Goal: Task Accomplishment & Management: Use online tool/utility

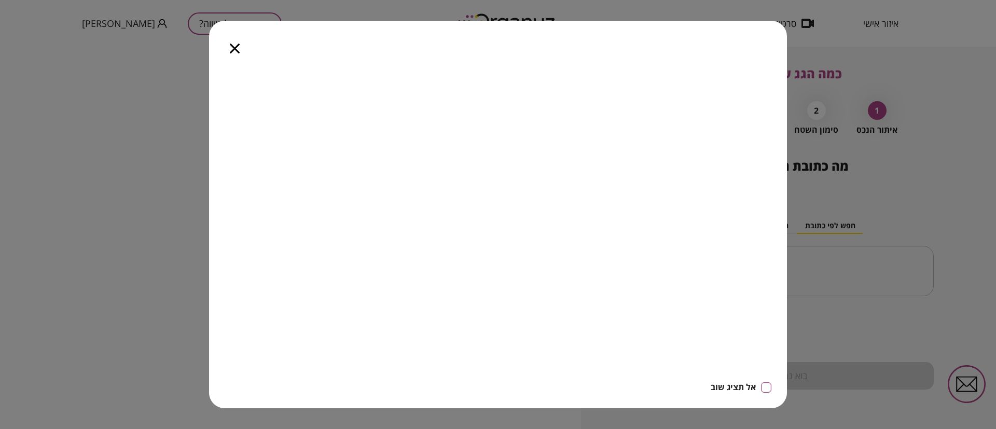
click at [237, 44] on icon "button" at bounding box center [235, 49] width 10 height 10
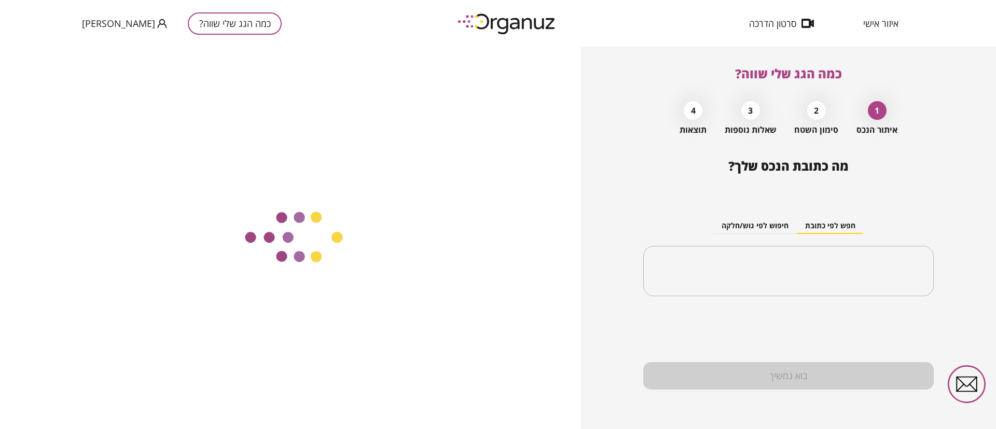
click at [875, 22] on span "איזור אישי" at bounding box center [880, 23] width 35 height 10
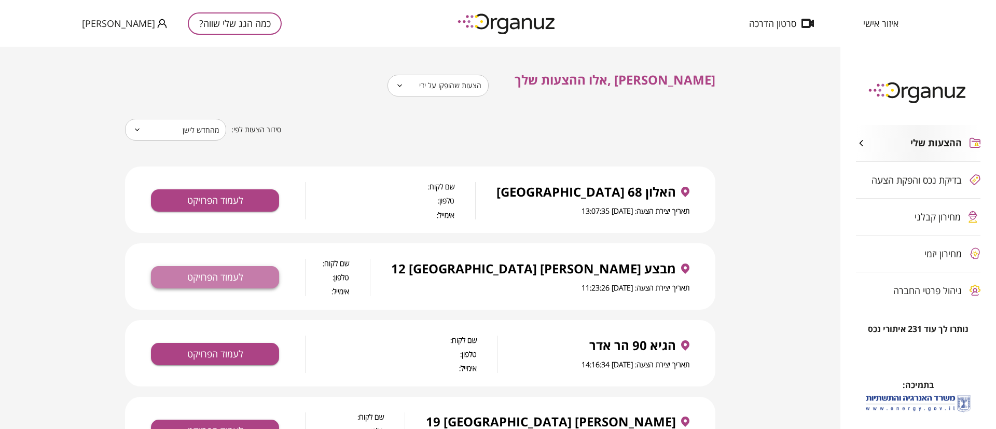
click at [231, 274] on button "לעמוד הפרויקט" at bounding box center [215, 277] width 128 height 22
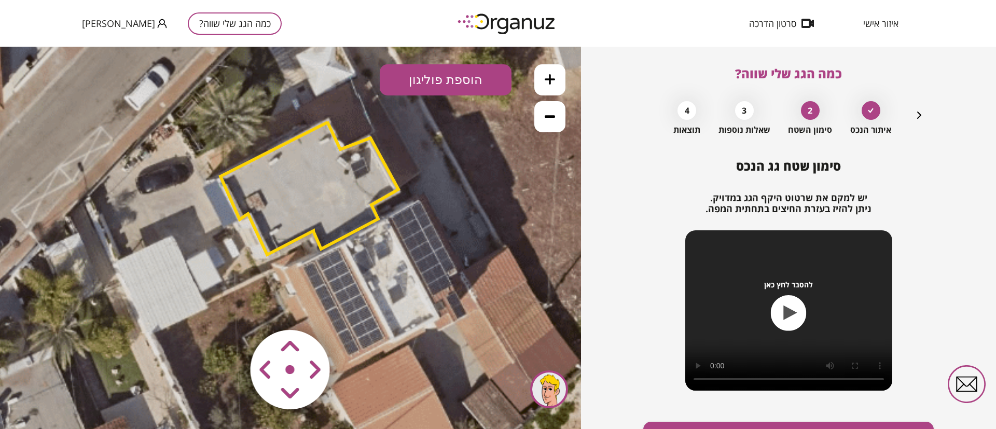
click at [550, 77] on icon at bounding box center [550, 79] width 10 height 10
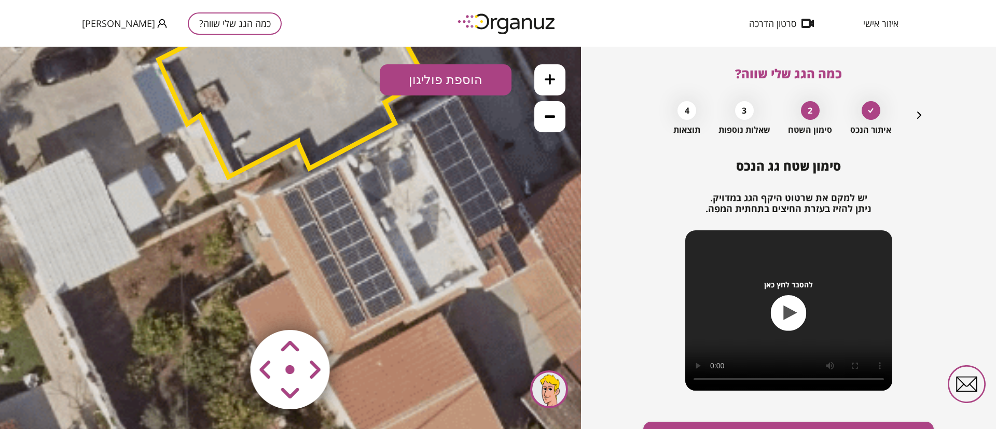
drag, startPoint x: 471, startPoint y: 304, endPoint x: 445, endPoint y: 218, distance: 90.2
click at [445, 218] on icon at bounding box center [228, 143] width 1576 height 1576
click at [550, 112] on icon at bounding box center [550, 116] width 10 height 10
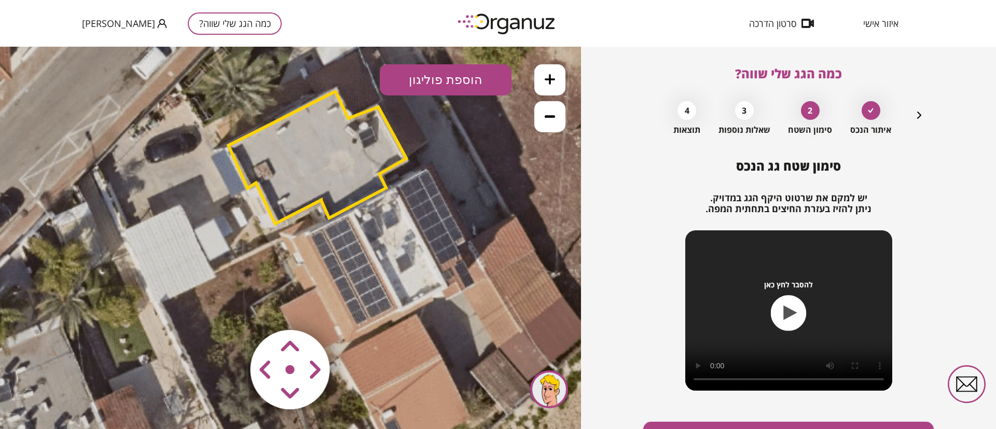
drag, startPoint x: 450, startPoint y: 205, endPoint x: 475, endPoint y: 230, distance: 35.2
click at [475, 230] on icon at bounding box center [274, 201] width 1050 height 1050
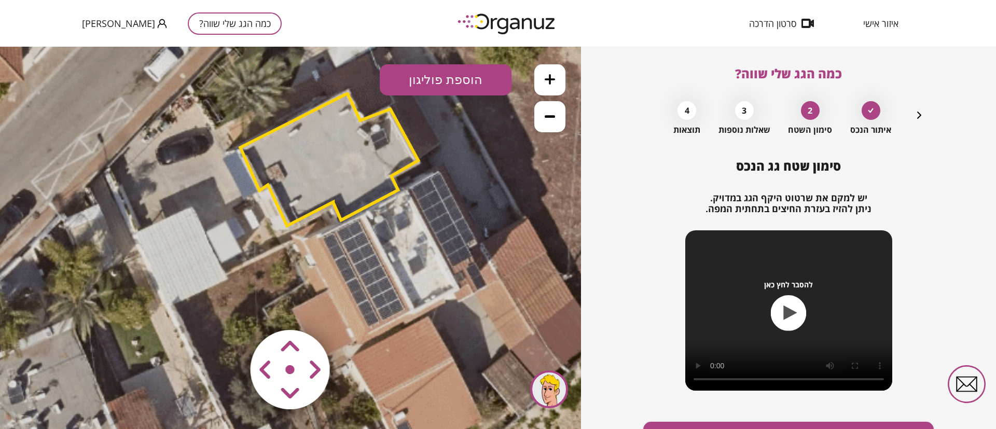
drag, startPoint x: 377, startPoint y: 243, endPoint x: 415, endPoint y: 256, distance: 39.9
click at [415, 256] on icon at bounding box center [286, 203] width 1050 height 1050
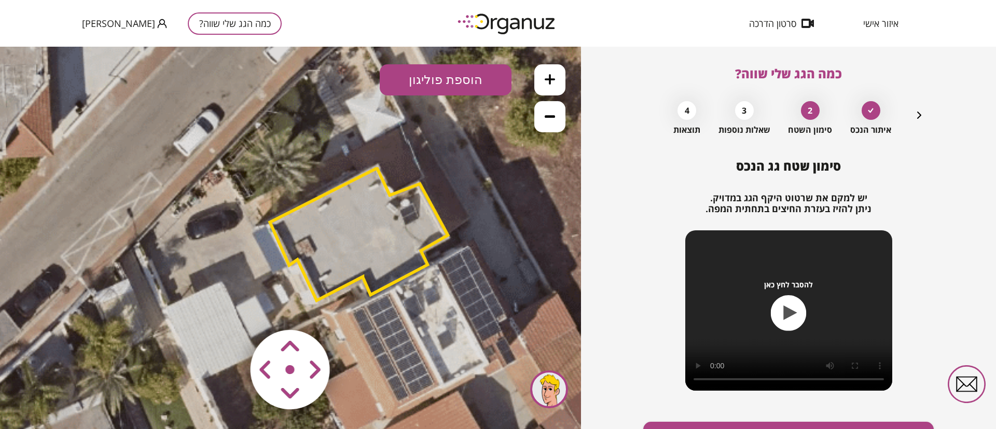
drag, startPoint x: 391, startPoint y: 238, endPoint x: 394, endPoint y: 302, distance: 64.4
click at [394, 302] on icon at bounding box center [316, 278] width 1050 height 1050
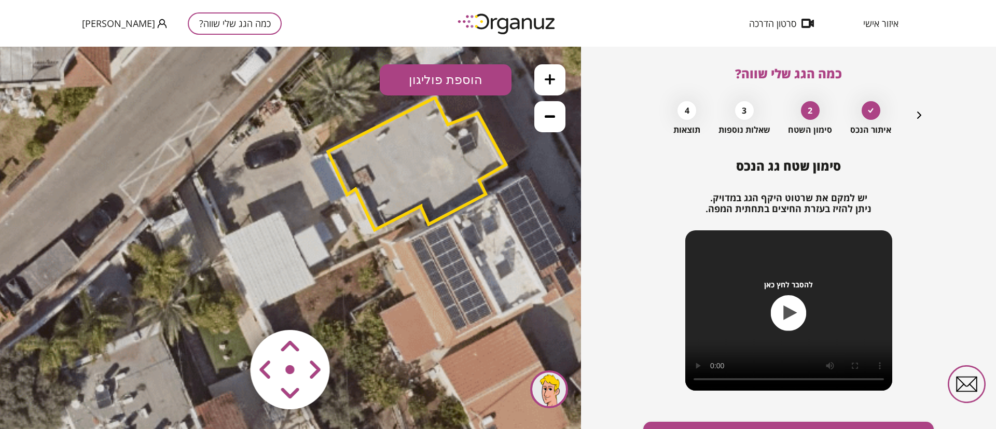
drag, startPoint x: 404, startPoint y: 341, endPoint x: 465, endPoint y: 191, distance: 162.6
click at [442, 195] on polygon at bounding box center [417, 163] width 178 height 133
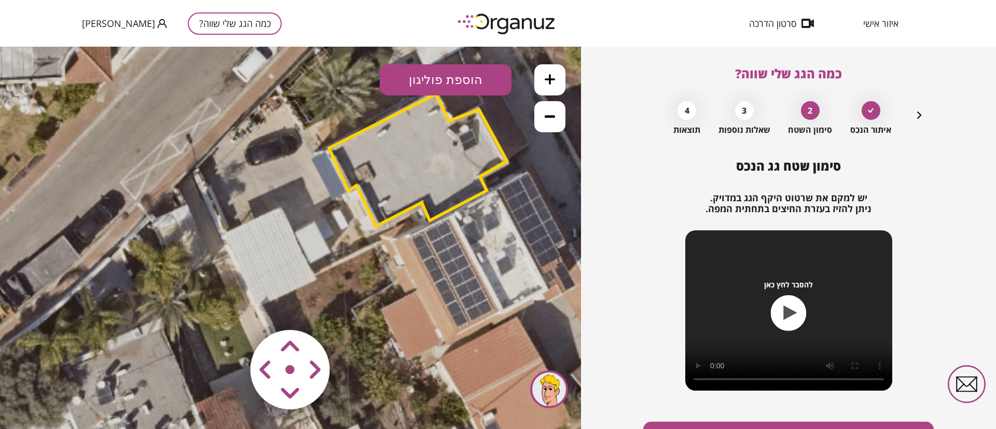
click at [424, 156] on polygon at bounding box center [418, 159] width 178 height 133
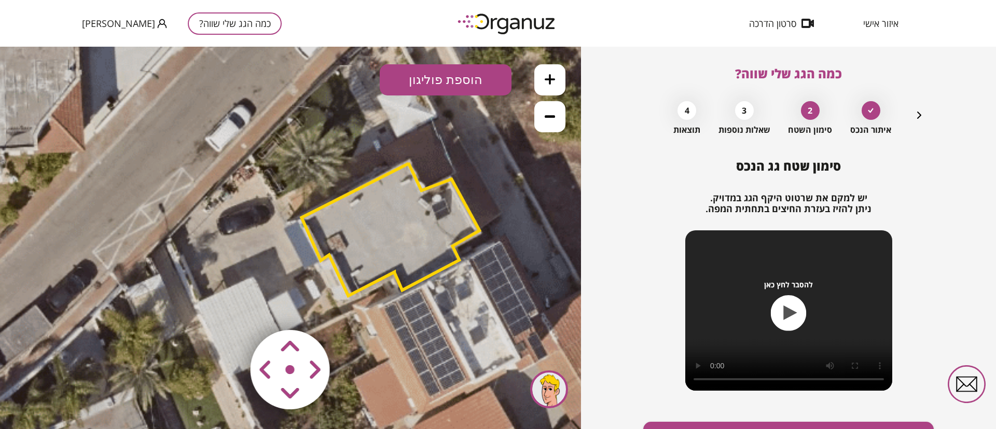
drag, startPoint x: 514, startPoint y: 236, endPoint x: 524, endPoint y: 192, distance: 45.2
click at [488, 297] on icon at bounding box center [348, 273] width 1050 height 1050
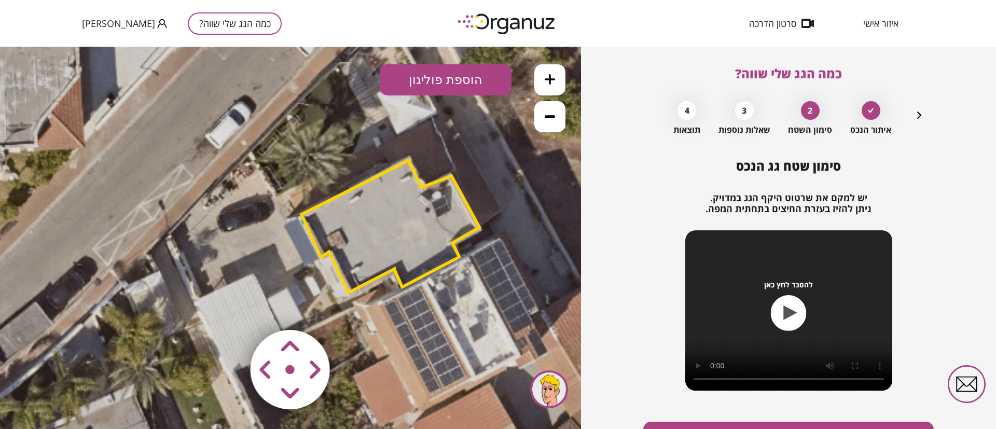
click at [555, 78] on button at bounding box center [549, 79] width 31 height 31
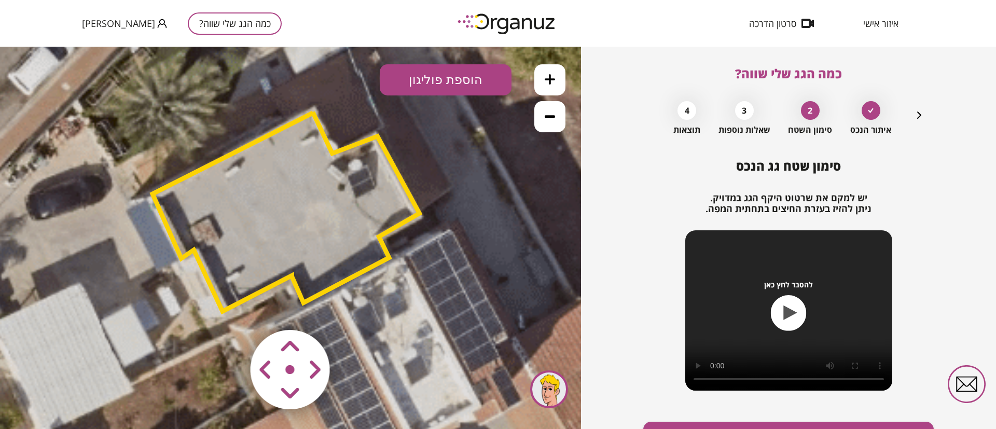
drag, startPoint x: 474, startPoint y: 213, endPoint x: 319, endPoint y: 204, distance: 154.8
click at [319, 204] on polygon at bounding box center [285, 211] width 267 height 199
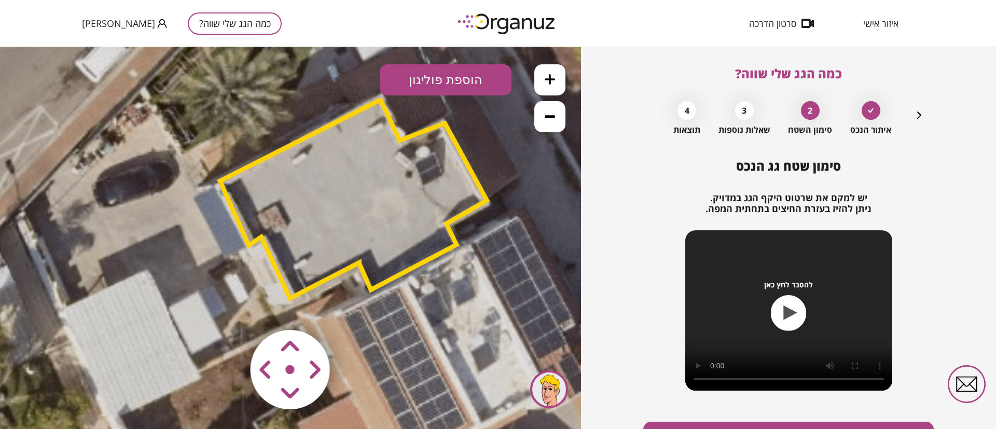
drag, startPoint x: 315, startPoint y: 271, endPoint x: 354, endPoint y: 260, distance: 39.9
click at [354, 260] on polygon at bounding box center [353, 198] width 267 height 199
click at [544, 121] on button at bounding box center [549, 116] width 31 height 31
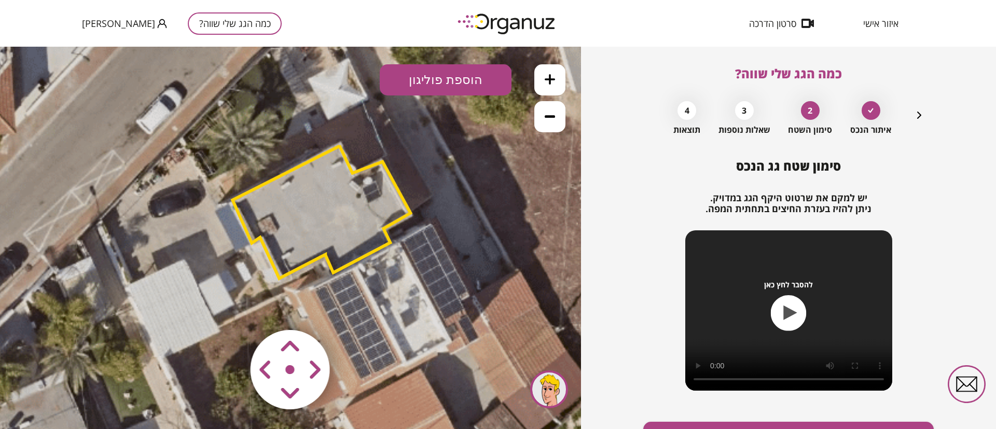
drag, startPoint x: 507, startPoint y: 187, endPoint x: 496, endPoint y: 188, distance: 10.9
click at [496, 188] on icon at bounding box center [279, 255] width 1050 height 1050
click at [442, 86] on button "הוספת פוליגון" at bounding box center [446, 79] width 132 height 31
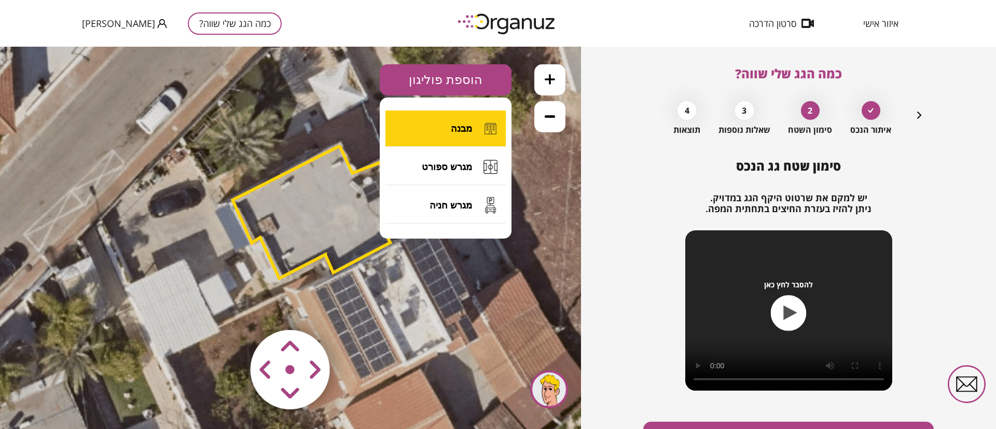
click at [453, 125] on span "מבנה" at bounding box center [461, 128] width 21 height 11
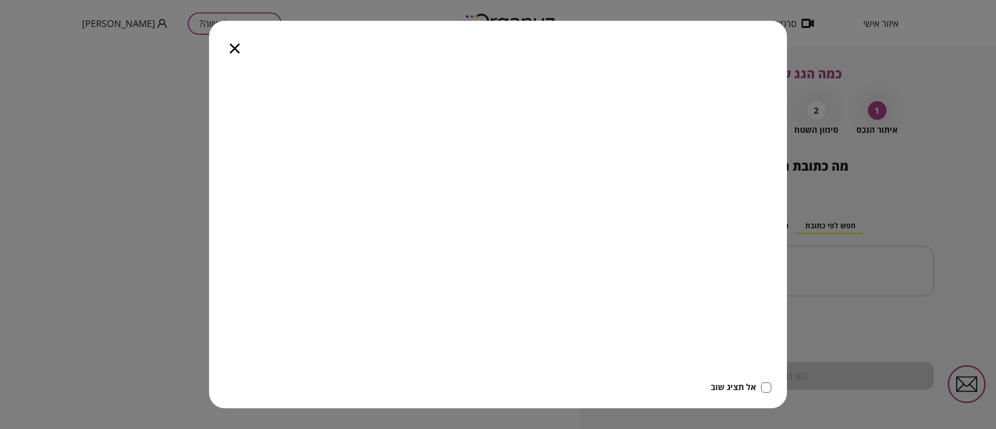
click at [233, 49] on icon "button" at bounding box center [235, 49] width 10 height 10
click at [233, 46] on icon "button" at bounding box center [235, 49] width 10 height 10
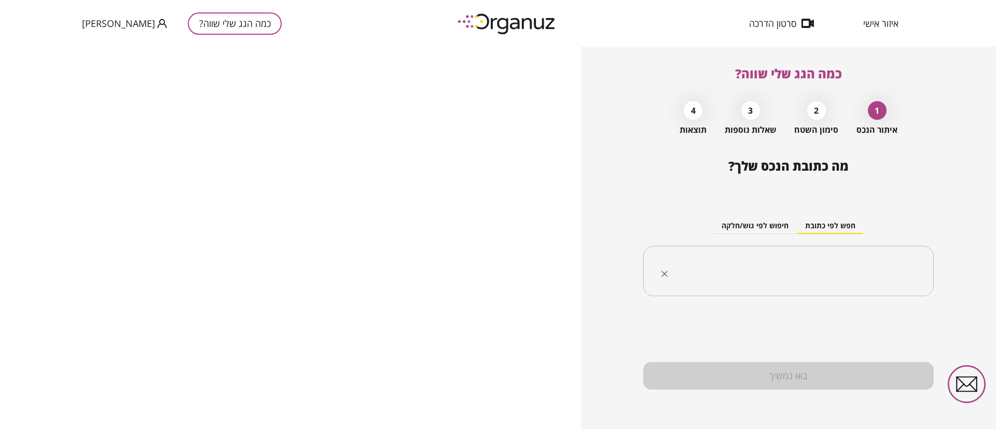
click at [845, 281] on input "text" at bounding box center [792, 271] width 258 height 26
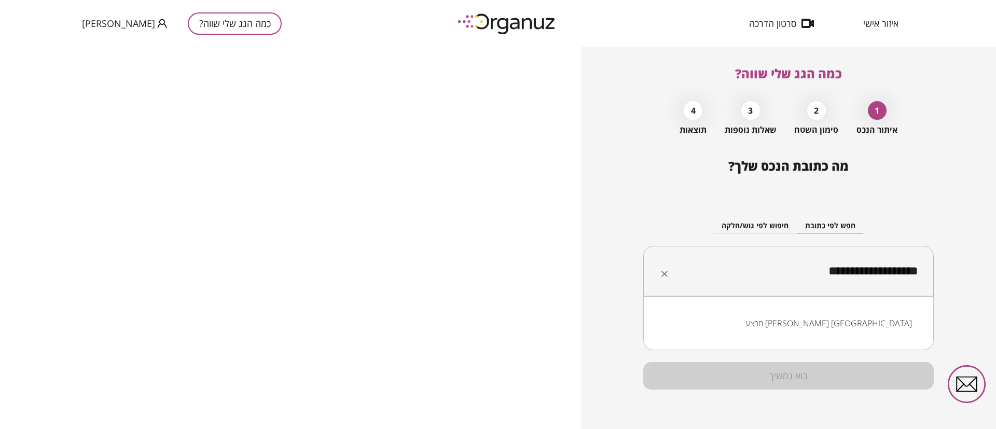
click at [854, 320] on li "מבצע סיני קריית אתא" at bounding box center [788, 323] width 263 height 19
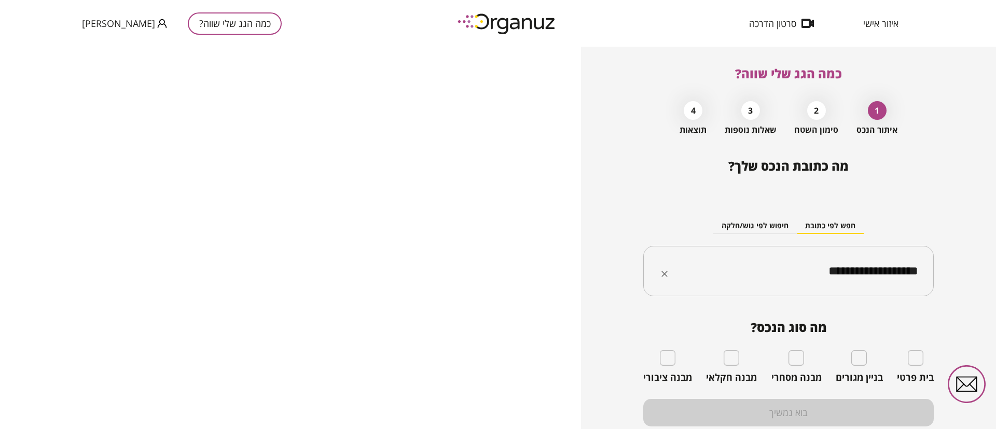
type input "**********"
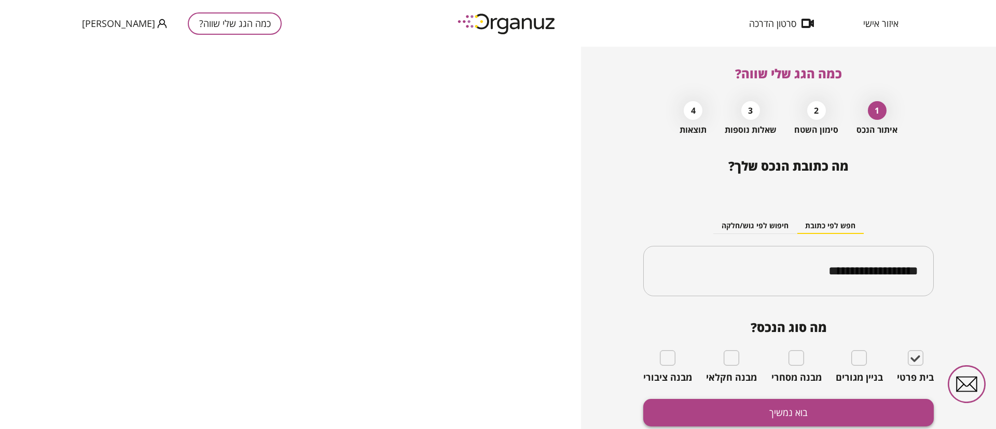
click at [851, 405] on button "בוא נמשיך" at bounding box center [788, 412] width 290 height 27
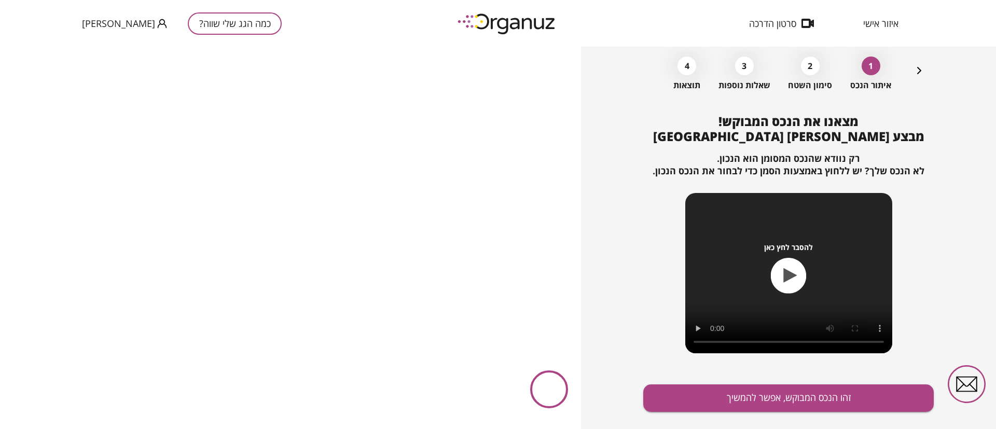
scroll to position [67, 0]
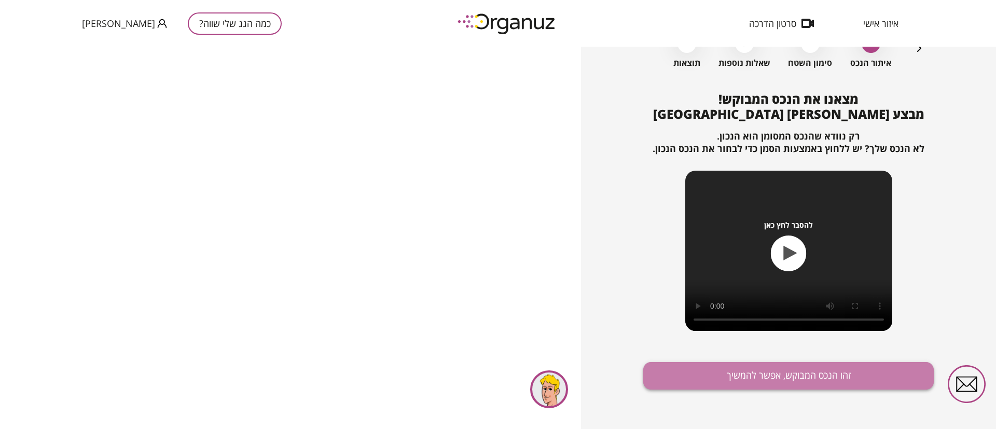
click at [803, 372] on button "זהו הנכס המבוקש, אפשר להמשיך" at bounding box center [788, 375] width 290 height 27
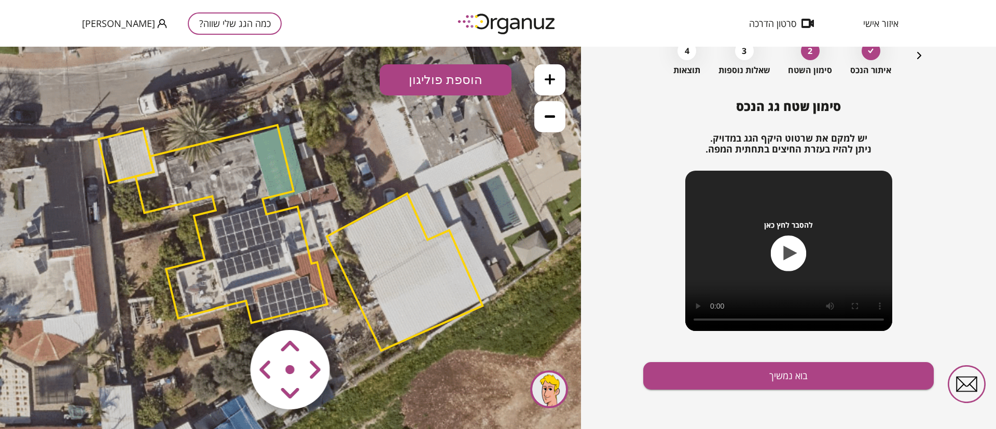
click at [547, 84] on icon at bounding box center [550, 79] width 10 height 10
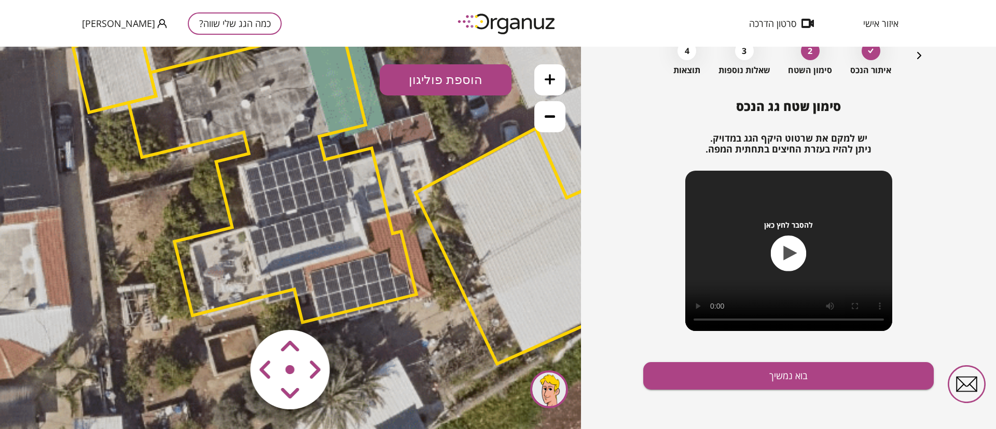
drag, startPoint x: 304, startPoint y: 263, endPoint x: 383, endPoint y: 216, distance: 91.9
click at [383, 216] on polygon at bounding box center [273, 173] width 288 height 297
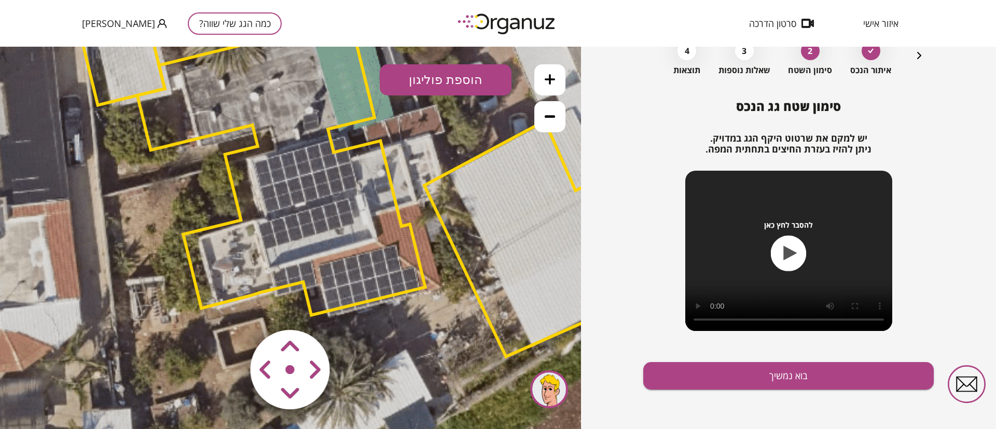
click at [542, 116] on button at bounding box center [549, 116] width 31 height 31
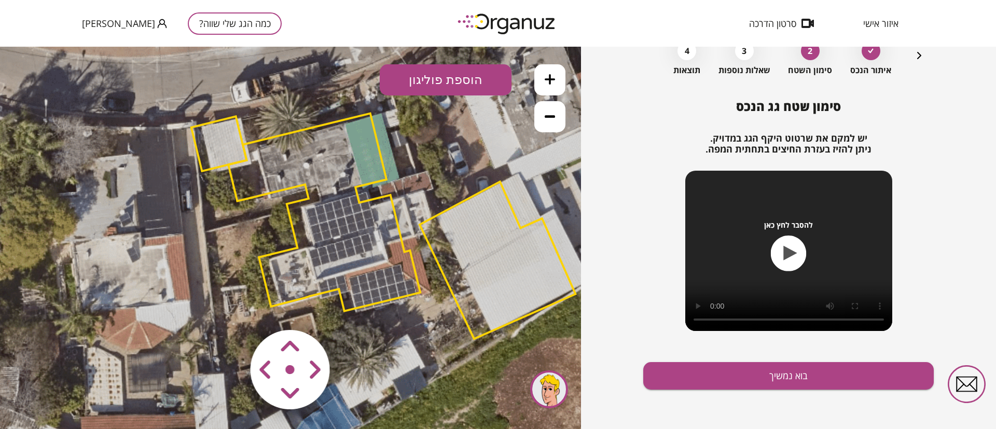
drag, startPoint x: 359, startPoint y: 276, endPoint x: 400, endPoint y: 299, distance: 46.7
click at [400, 299] on polygon at bounding box center [324, 212] width 192 height 198
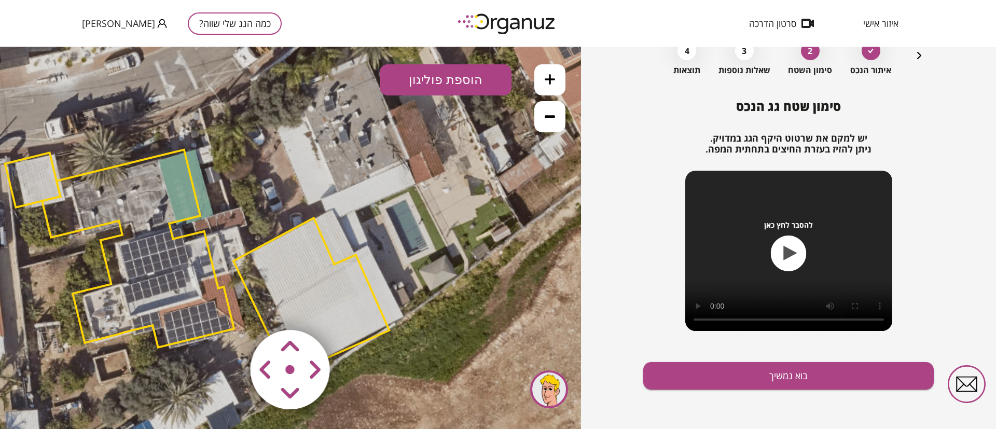
drag, startPoint x: 434, startPoint y: 235, endPoint x: 199, endPoint y: 276, distance: 238.0
click at [233, 276] on polygon at bounding box center [311, 296] width 156 height 157
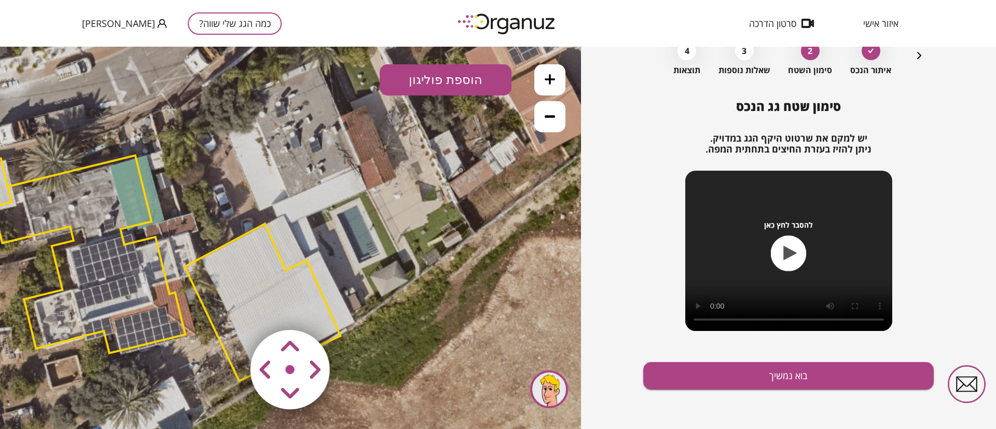
click at [68, 305] on icon at bounding box center [149, 266] width 1167 height 1167
